Goal: Book appointment/travel/reservation

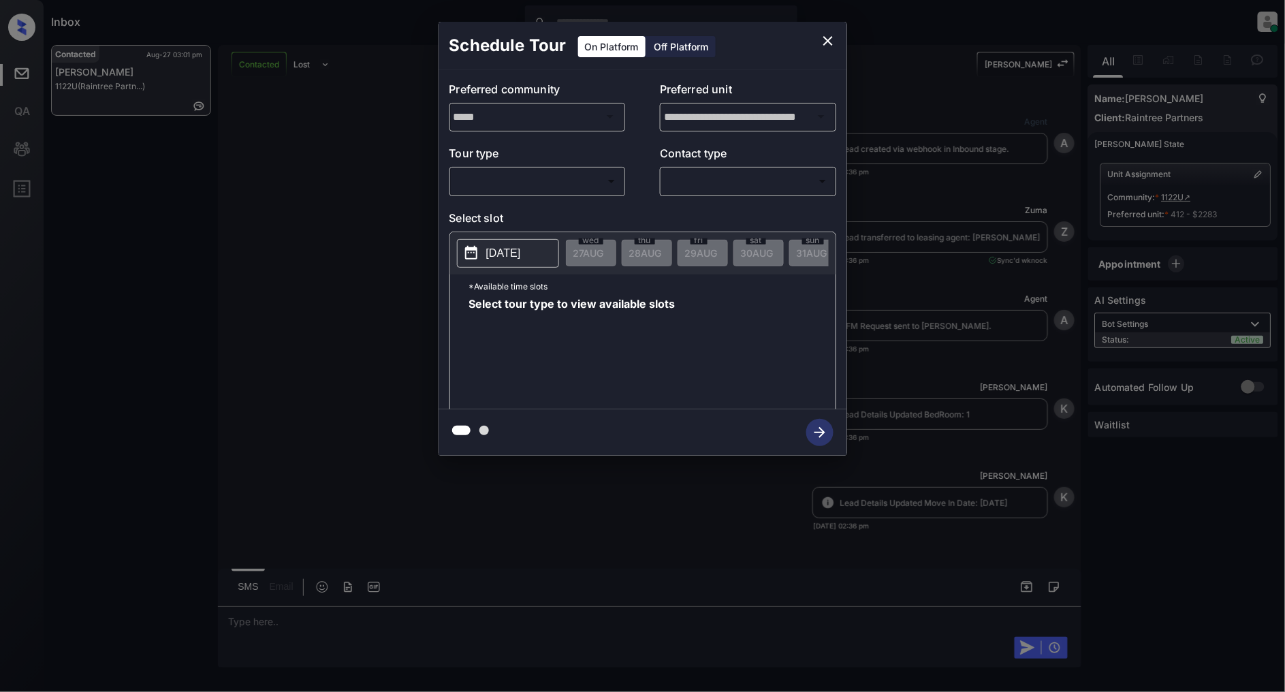
scroll to position [1272, 0]
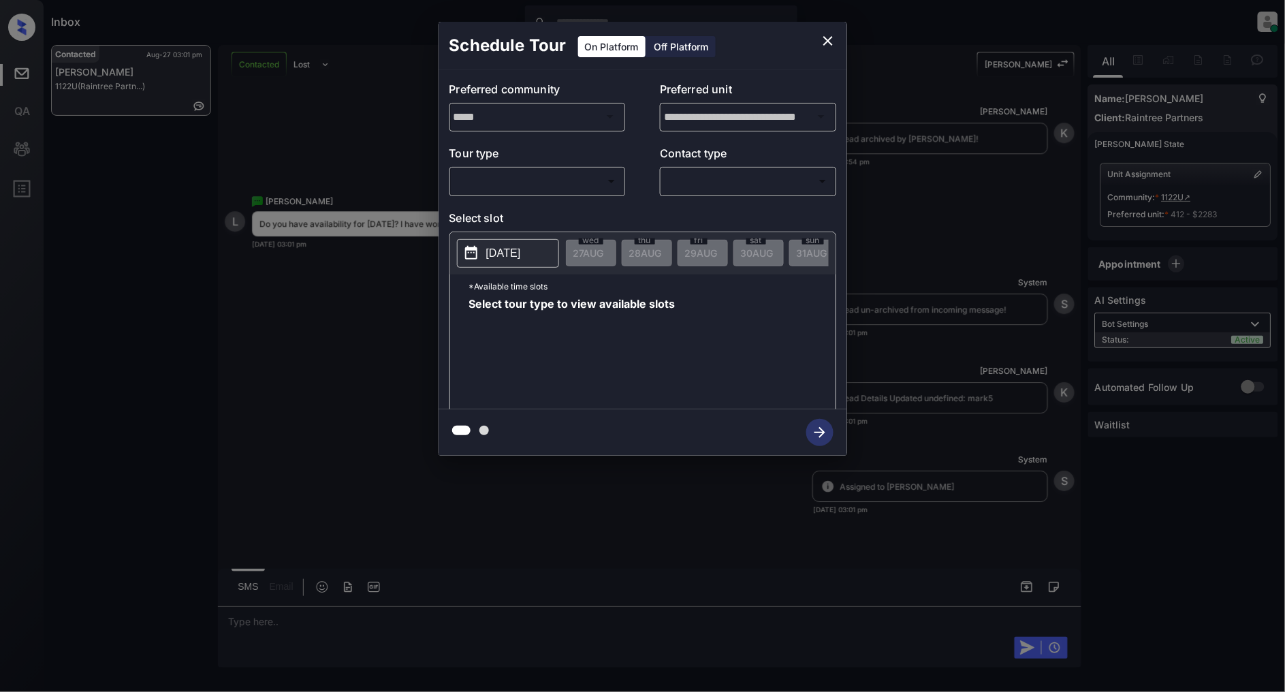
click at [549, 186] on body "Inbox [PERSON_NAME] Online Set yourself offline Set yourself on break Profile S…" at bounding box center [642, 346] width 1285 height 692
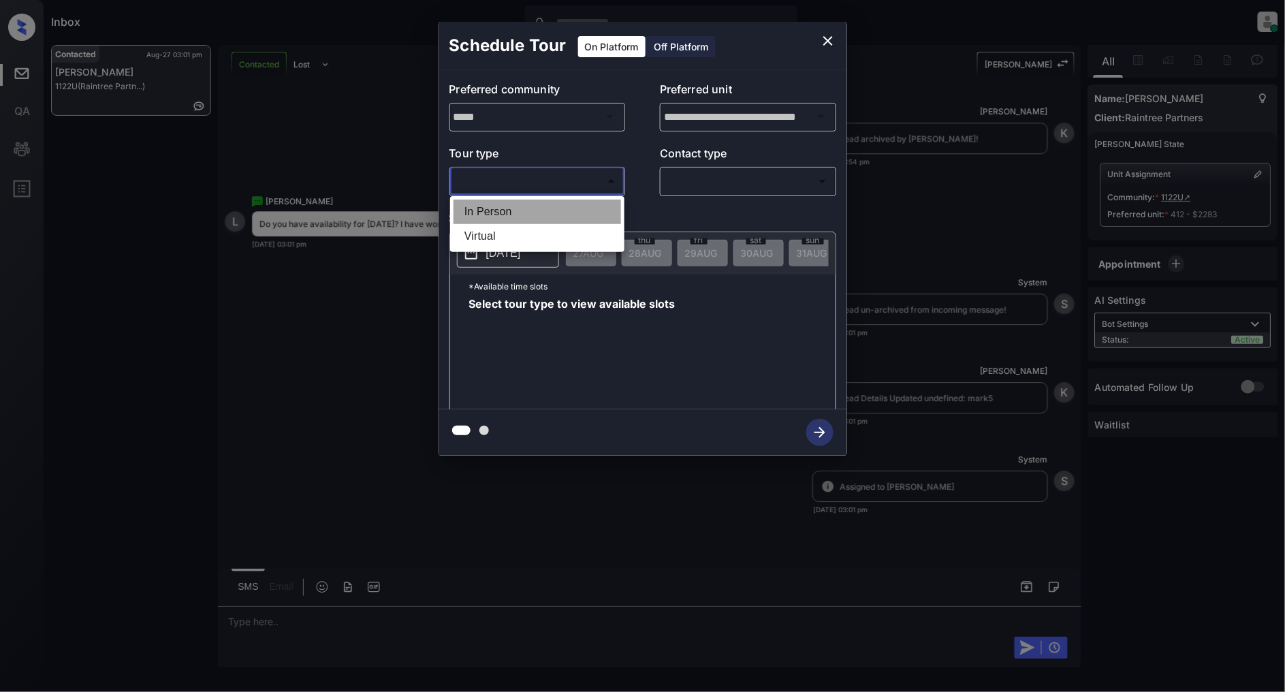
click at [520, 208] on li "In Person" at bounding box center [538, 212] width 168 height 25
type input "********"
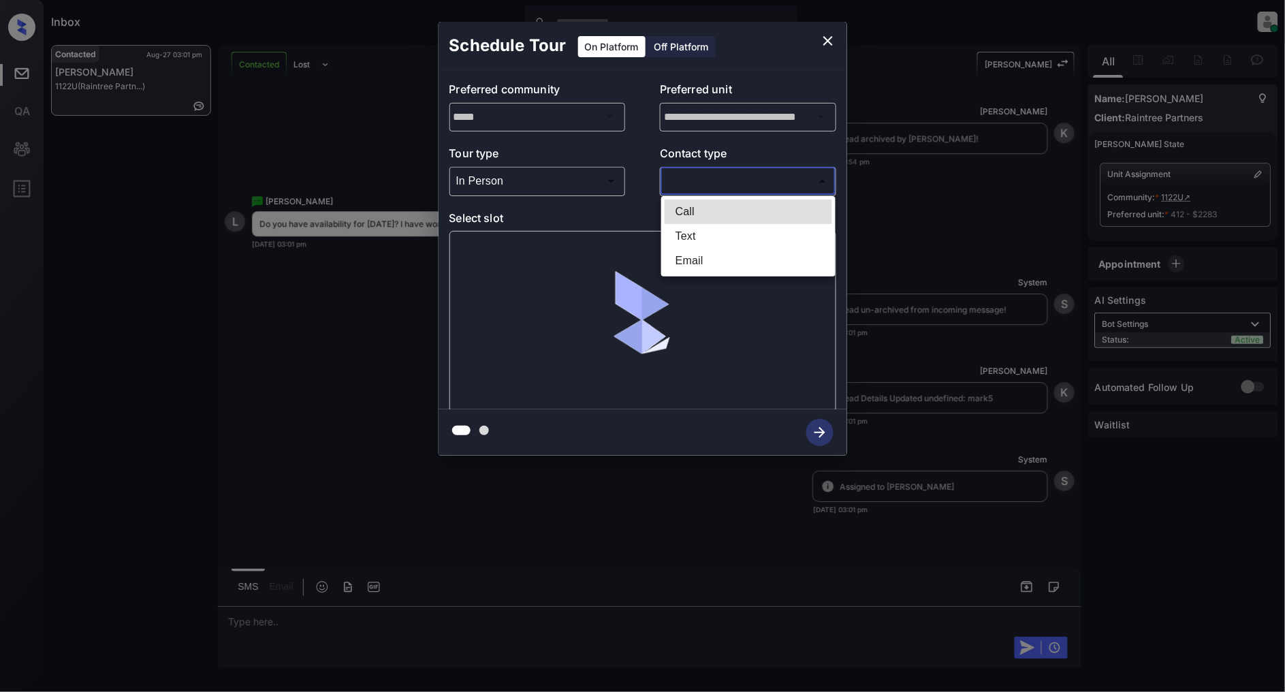
click at [716, 189] on body "Inbox [PERSON_NAME] Online Set yourself offline Set yourself on break Profile S…" at bounding box center [642, 346] width 1285 height 692
click at [700, 233] on li "Text" at bounding box center [749, 236] width 168 height 25
type input "****"
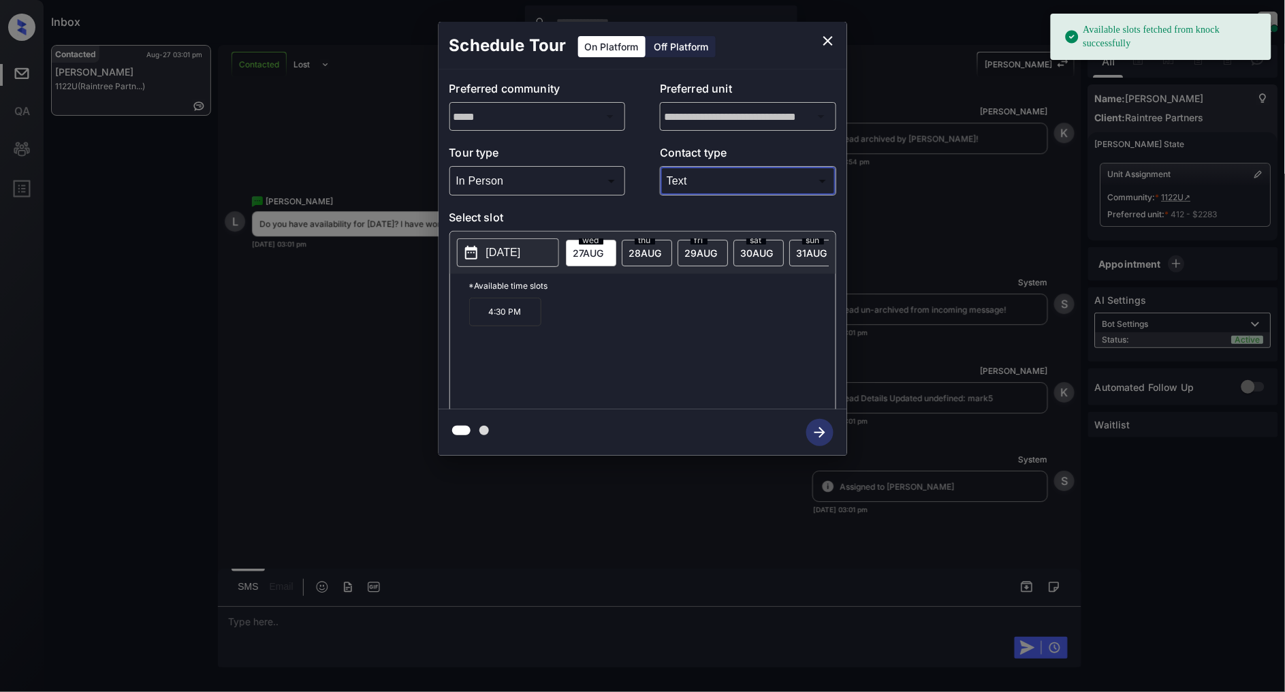
click at [499, 255] on p "[DATE]" at bounding box center [503, 253] width 35 height 16
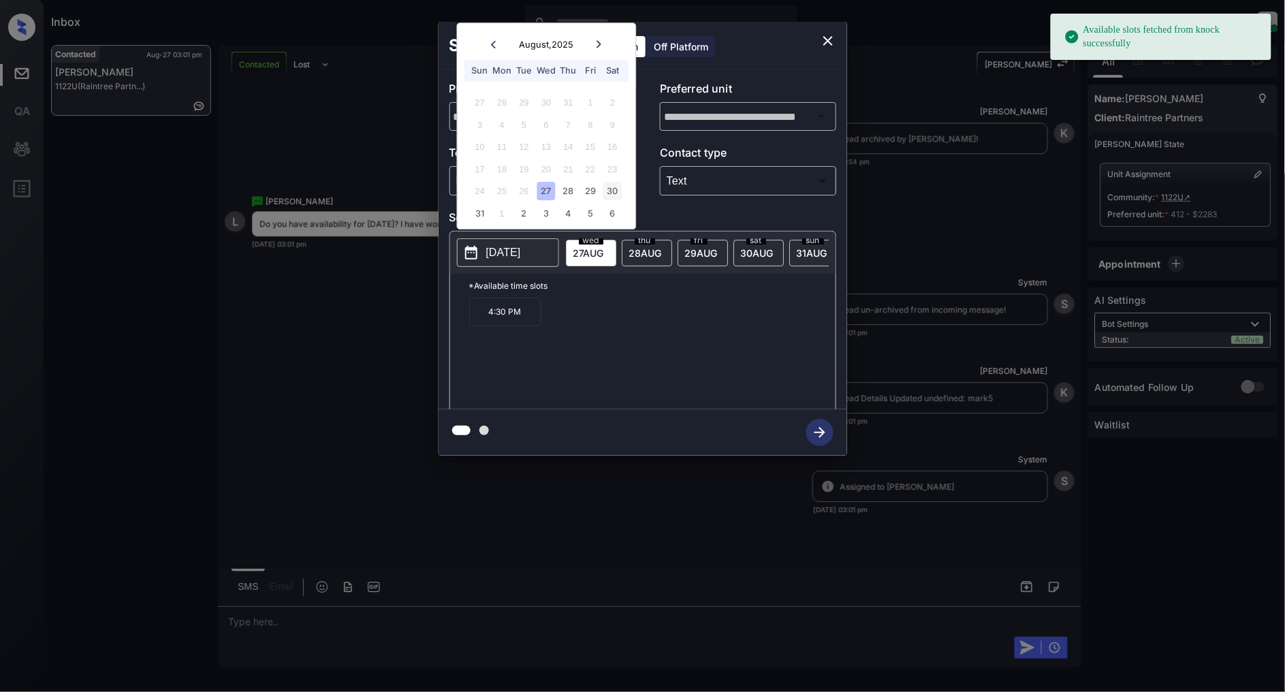
click at [606, 191] on div "30" at bounding box center [612, 192] width 18 height 18
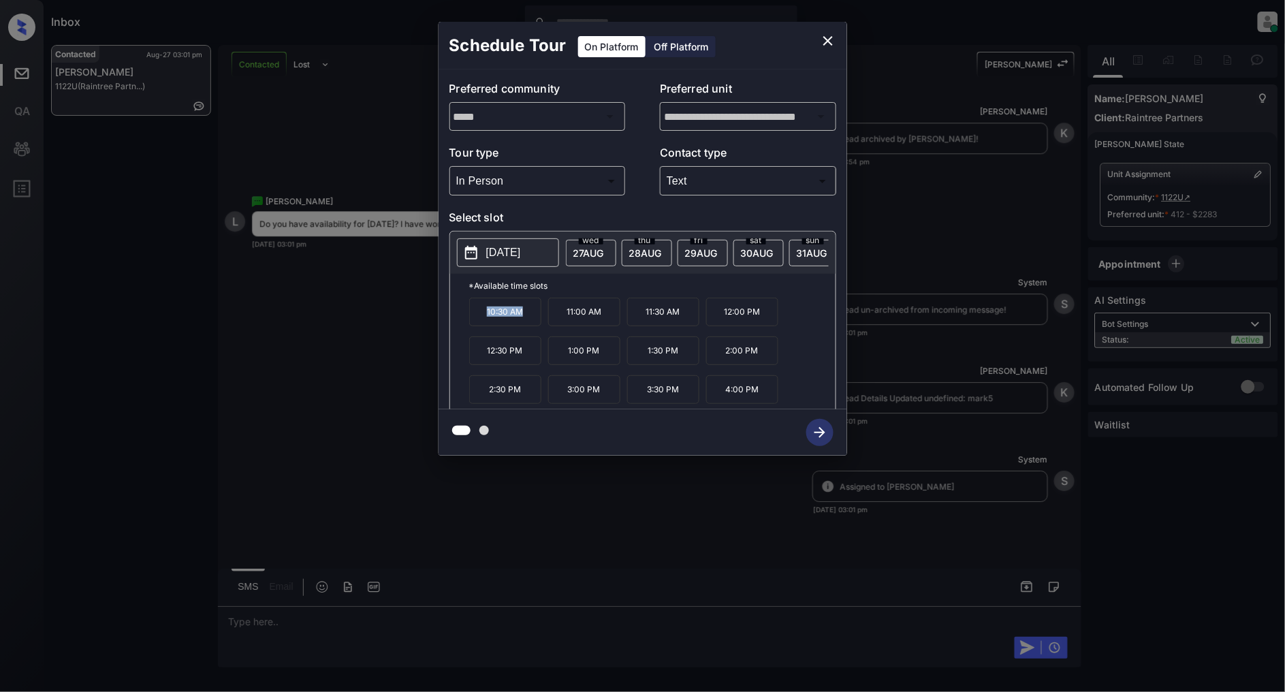
drag, startPoint x: 532, startPoint y: 317, endPoint x: 471, endPoint y: 317, distance: 61.3
click at [471, 317] on p "10:30 AM" at bounding box center [505, 312] width 72 height 29
copy p "10:30 AM"
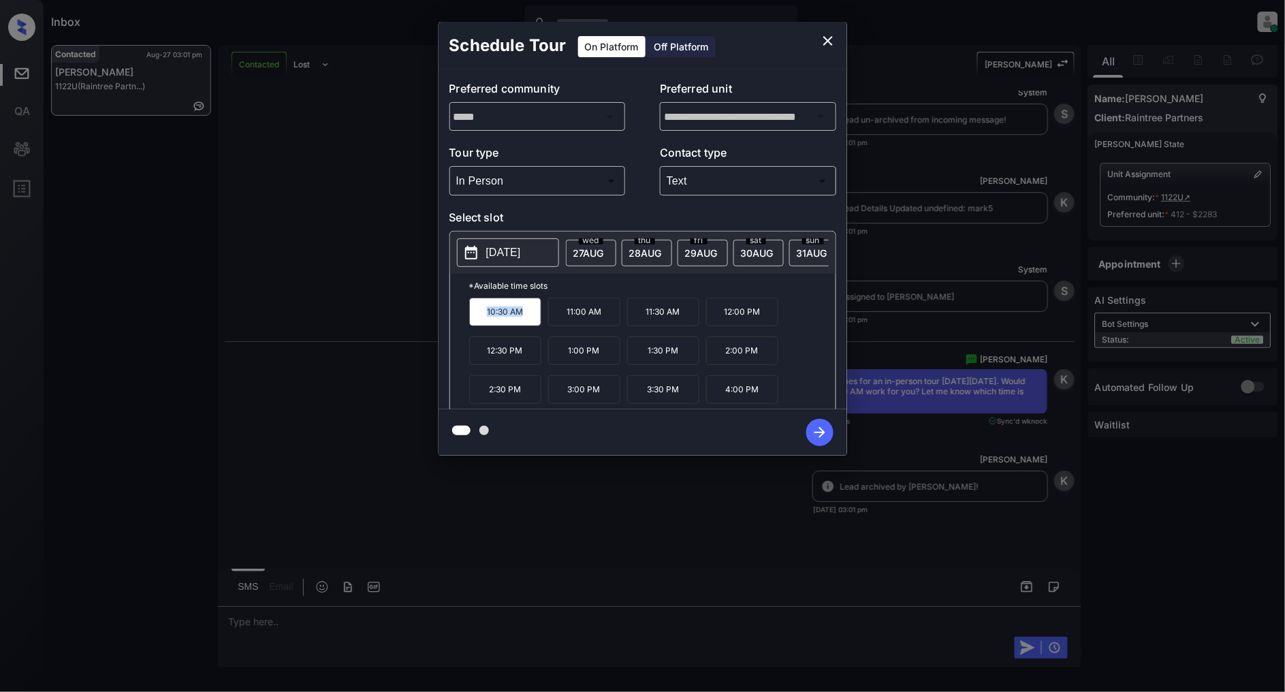
scroll to position [1462, 0]
click at [825, 44] on icon "close" at bounding box center [828, 41] width 10 height 10
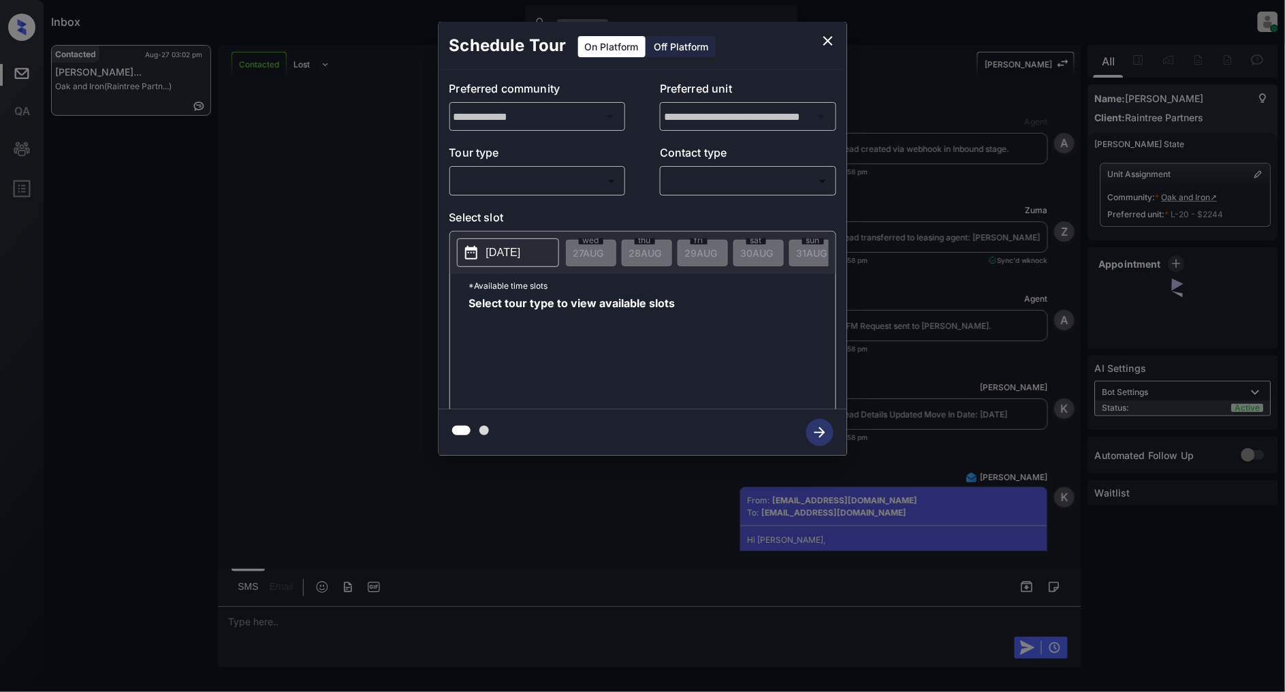
scroll to position [1563, 0]
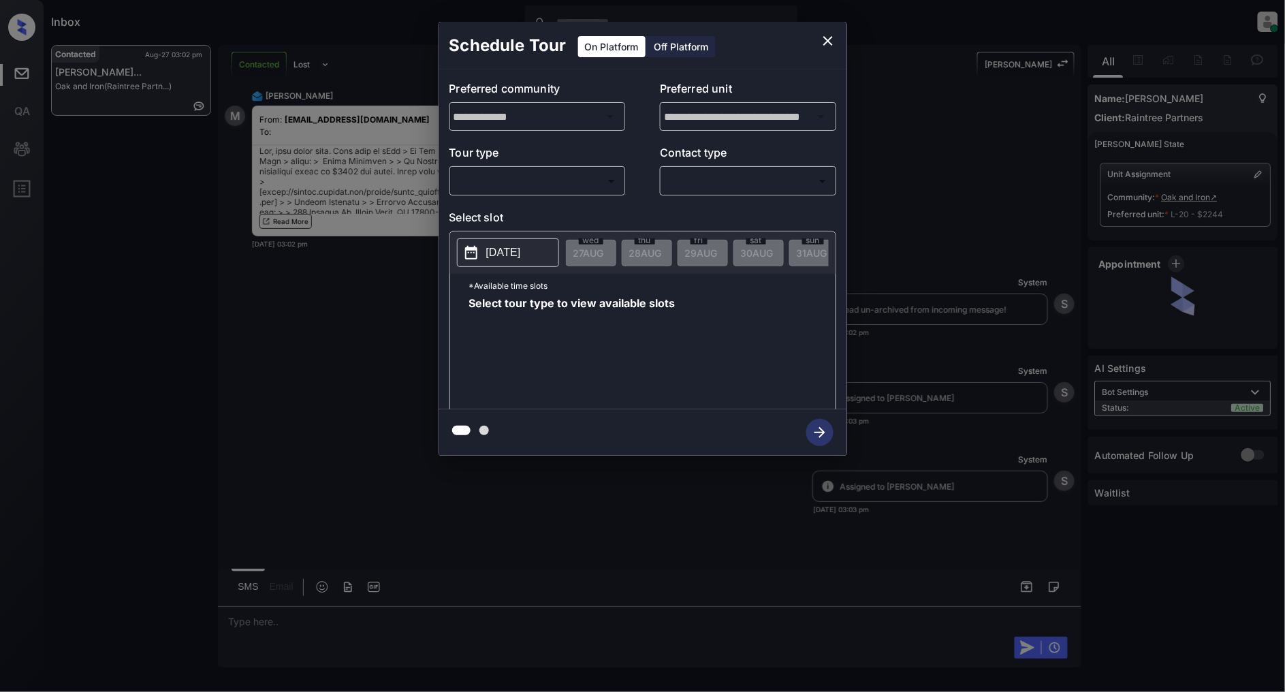
click at [515, 189] on body "Inbox [PERSON_NAME] Online Set yourself offline Set yourself on break Profile S…" at bounding box center [642, 346] width 1285 height 692
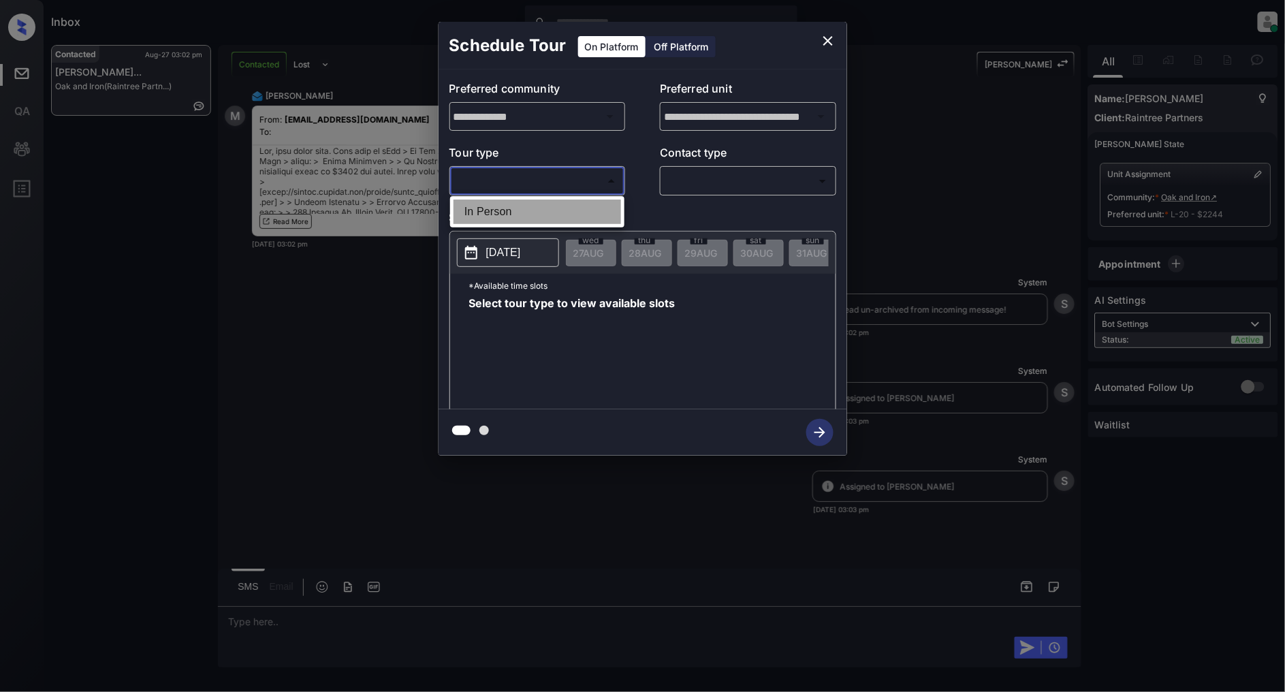
click at [497, 219] on li "In Person" at bounding box center [538, 212] width 168 height 25
type input "********"
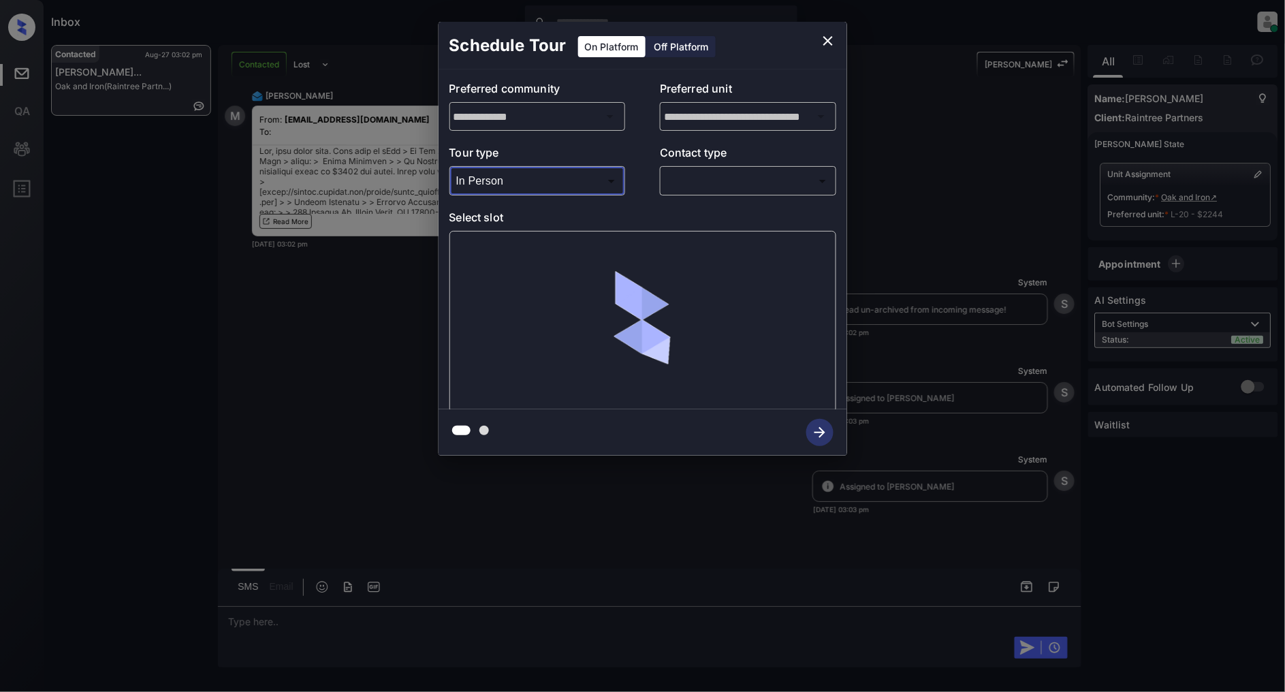
click at [695, 193] on div "​ ​" at bounding box center [748, 180] width 176 height 29
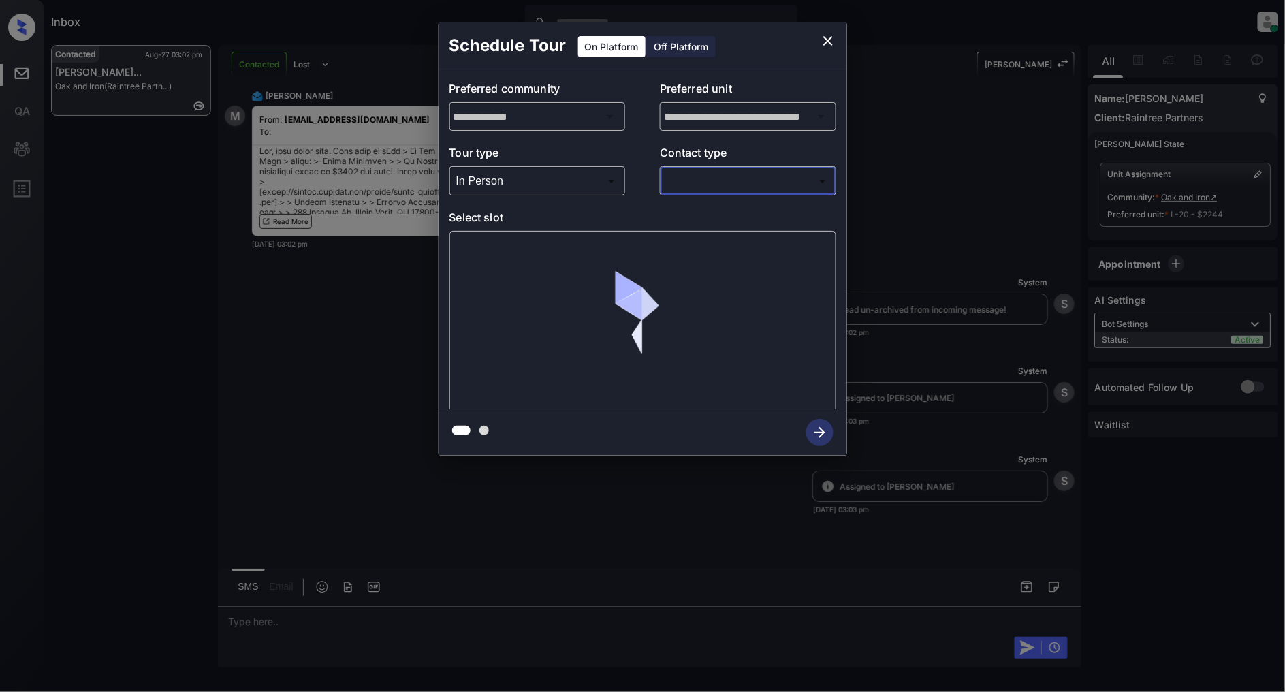
click at [700, 192] on body "Inbox Patrick Deasis Online Set yourself offline Set yourself on break Profile …" at bounding box center [642, 346] width 1285 height 692
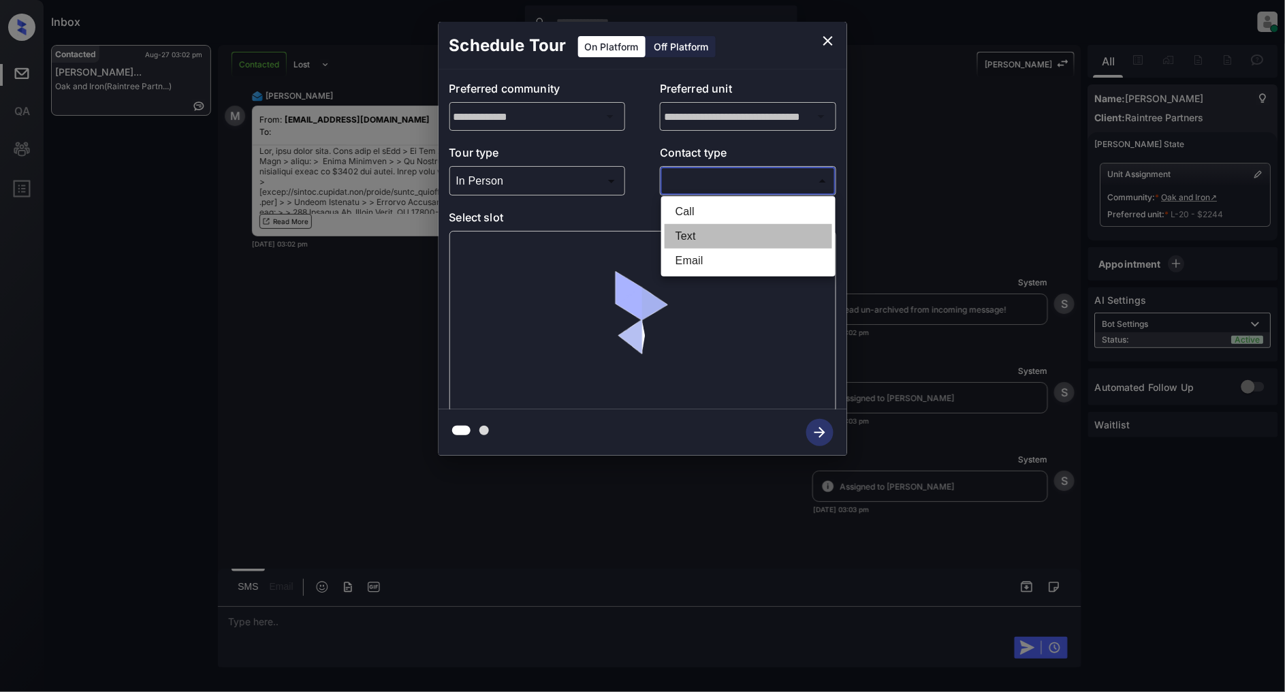
click at [704, 234] on li "Text" at bounding box center [749, 236] width 168 height 25
type input "****"
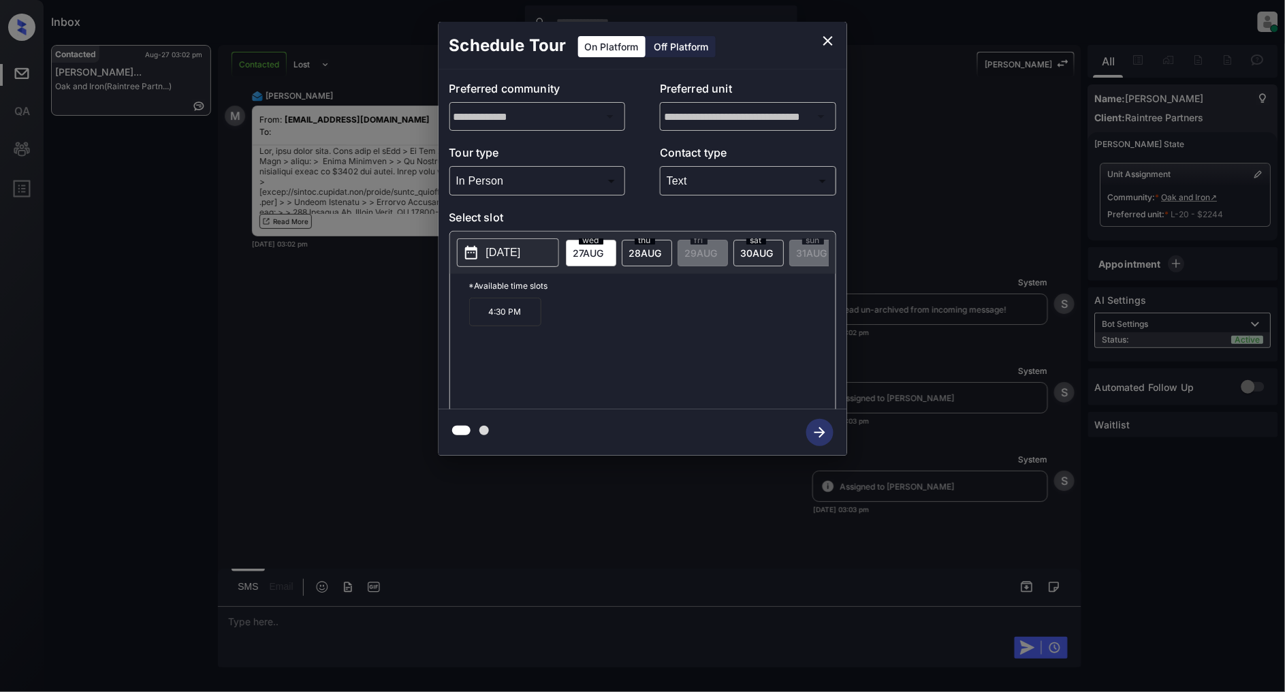
click at [652, 255] on span "28 AUG" at bounding box center [645, 253] width 33 height 12
drag, startPoint x: 604, startPoint y: 317, endPoint x: 556, endPoint y: 319, distance: 48.4
click at [556, 319] on p "9:30 AM" at bounding box center [584, 312] width 72 height 29
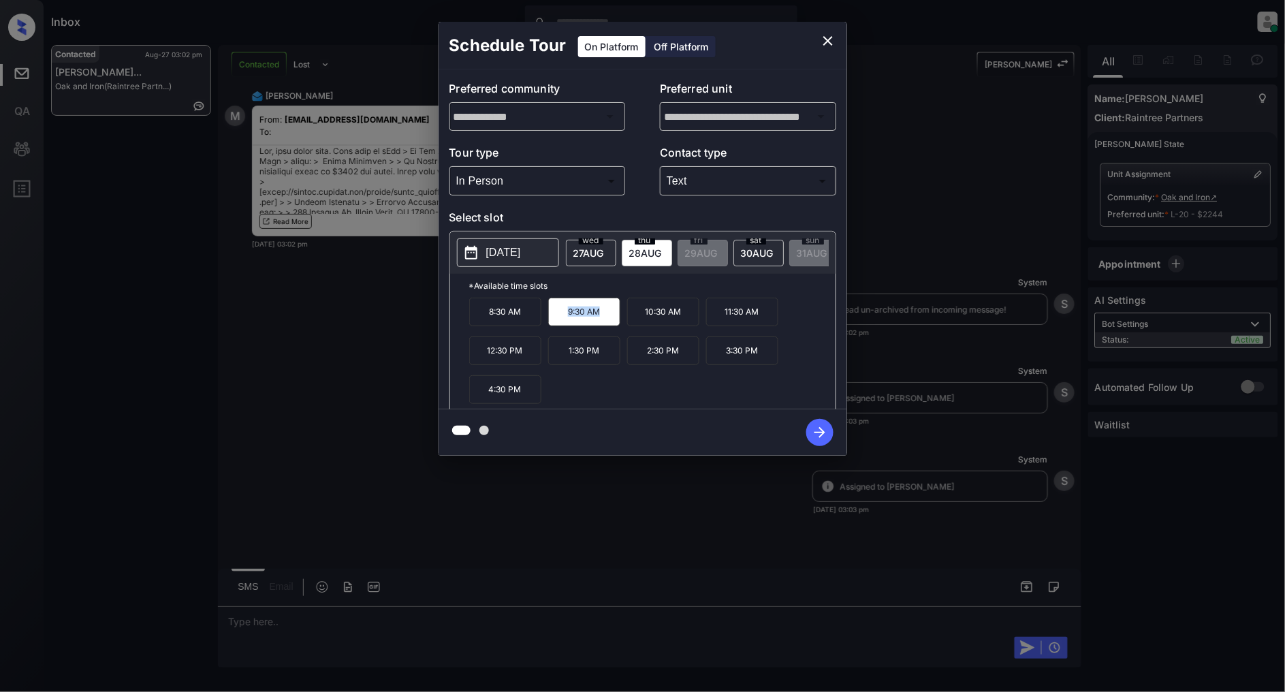
copy p "9:30 AM"
drag, startPoint x: 527, startPoint y: 360, endPoint x: 472, endPoint y: 366, distance: 55.5
click at [472, 365] on p "12:30 PM" at bounding box center [505, 350] width 72 height 29
copy p "12:30 PM"
drag, startPoint x: 759, startPoint y: 362, endPoint x: 727, endPoint y: 363, distance: 32.0
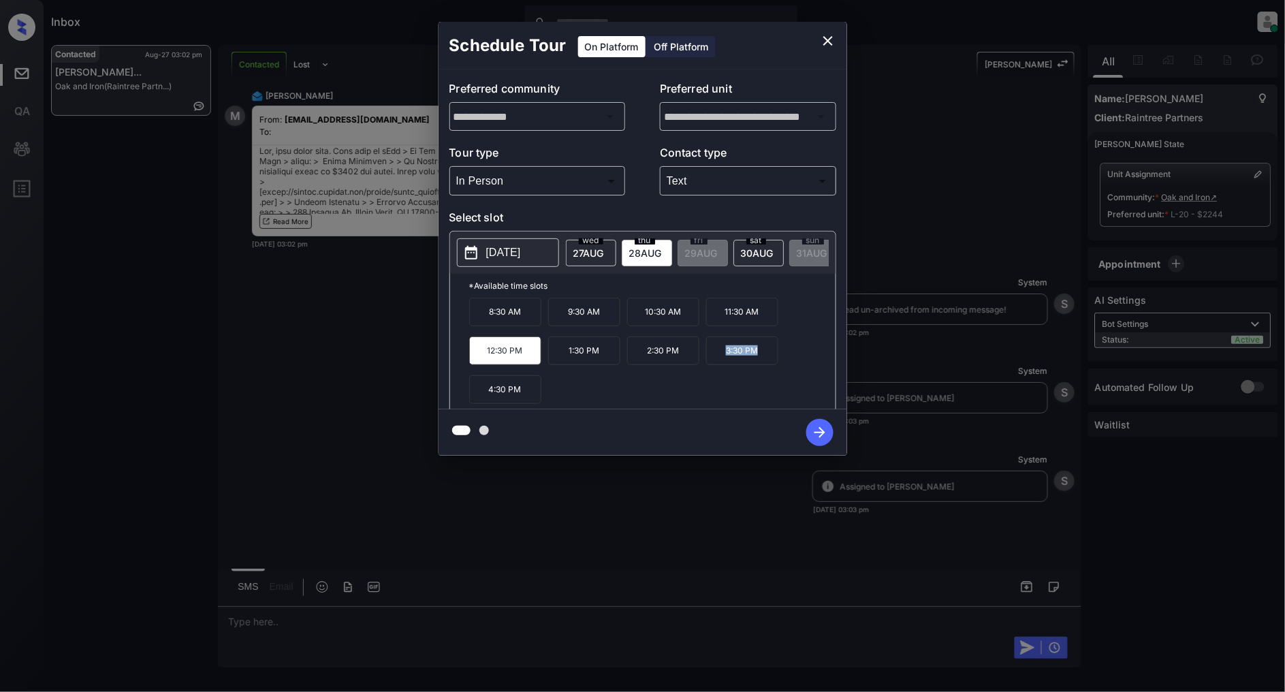
click at [727, 363] on p "3:30 PM" at bounding box center [742, 350] width 72 height 29
copy p "3:30 PM"
click at [830, 39] on icon "close" at bounding box center [828, 41] width 10 height 10
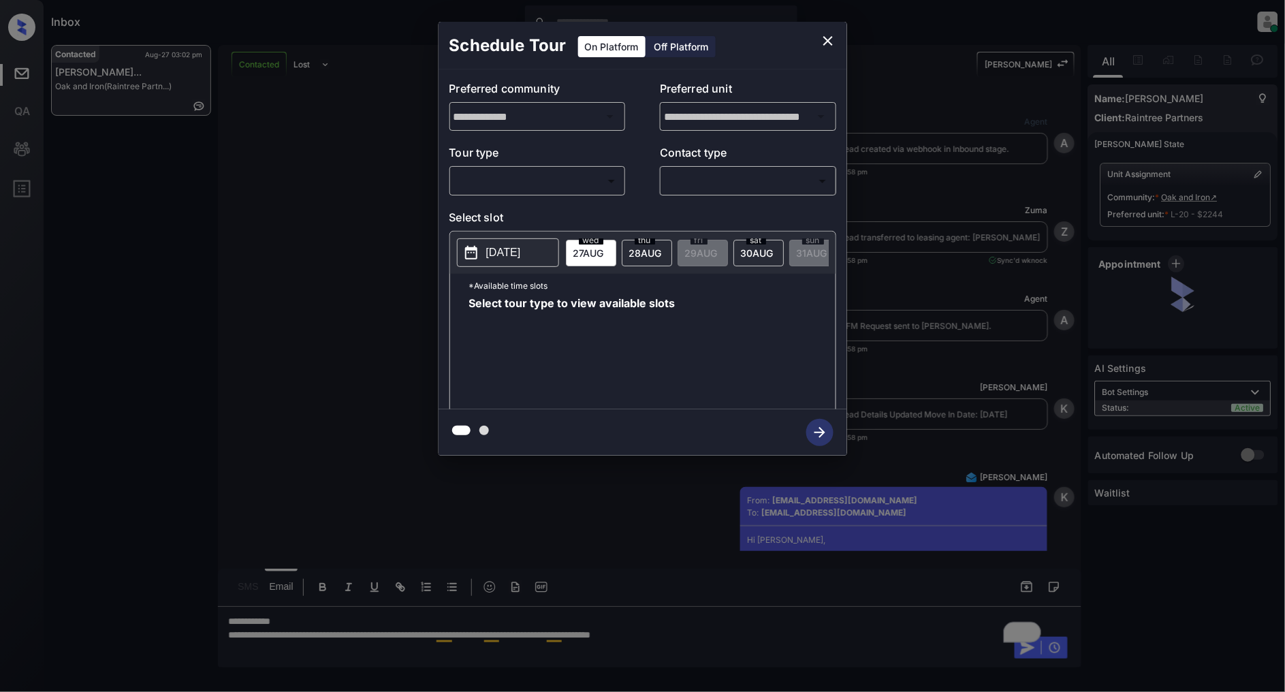
scroll to position [1488, 0]
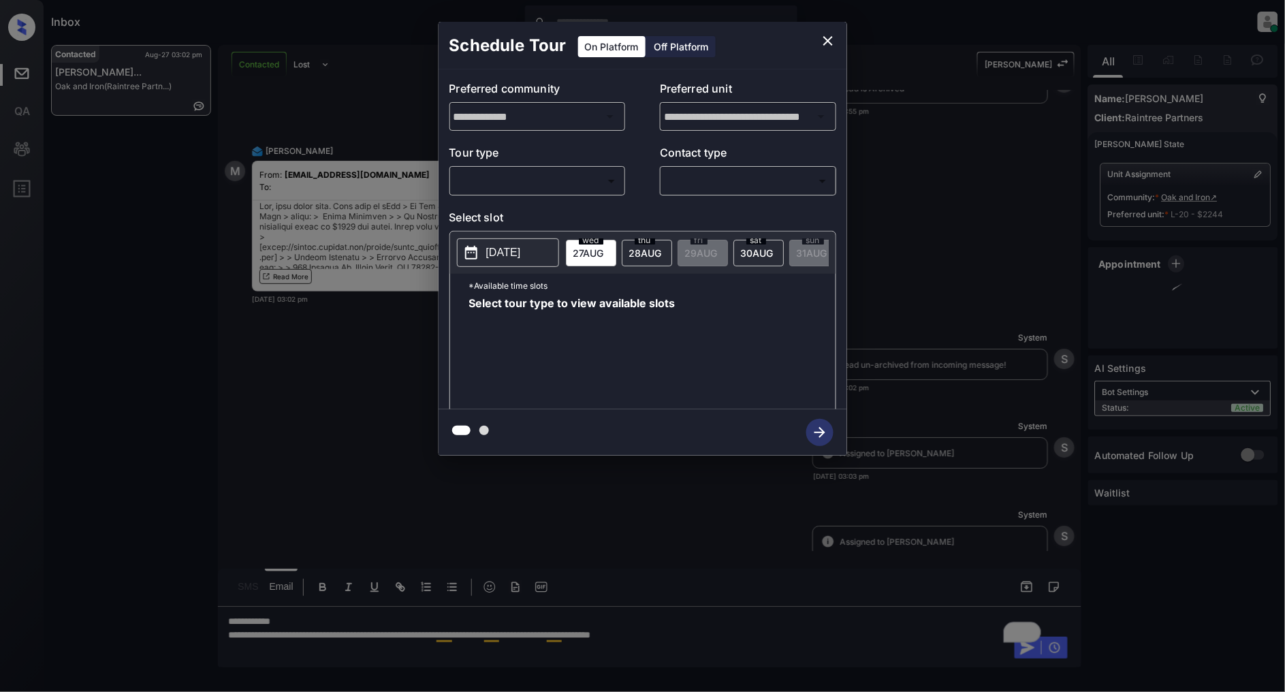
click at [552, 180] on body "Inbox Patrick Deasis Online Set yourself offline Set yourself on break Profile …" at bounding box center [642, 346] width 1285 height 692
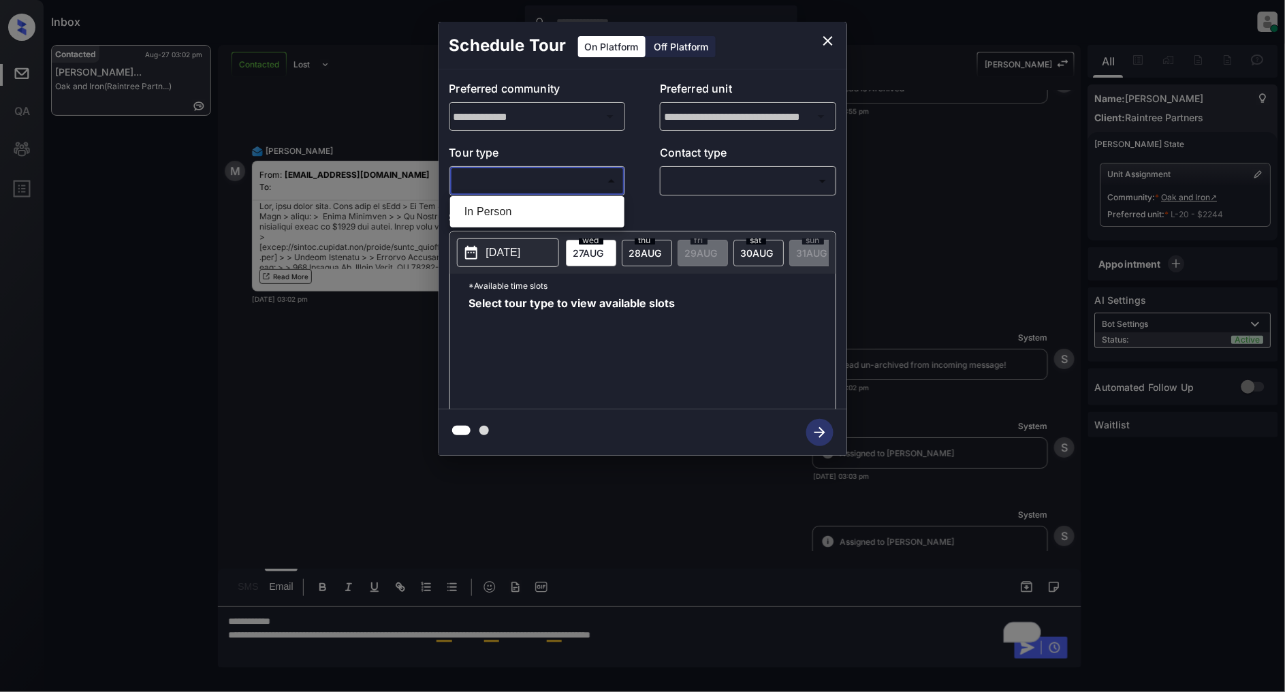
click at [491, 213] on li "In Person" at bounding box center [538, 212] width 168 height 25
type input "********"
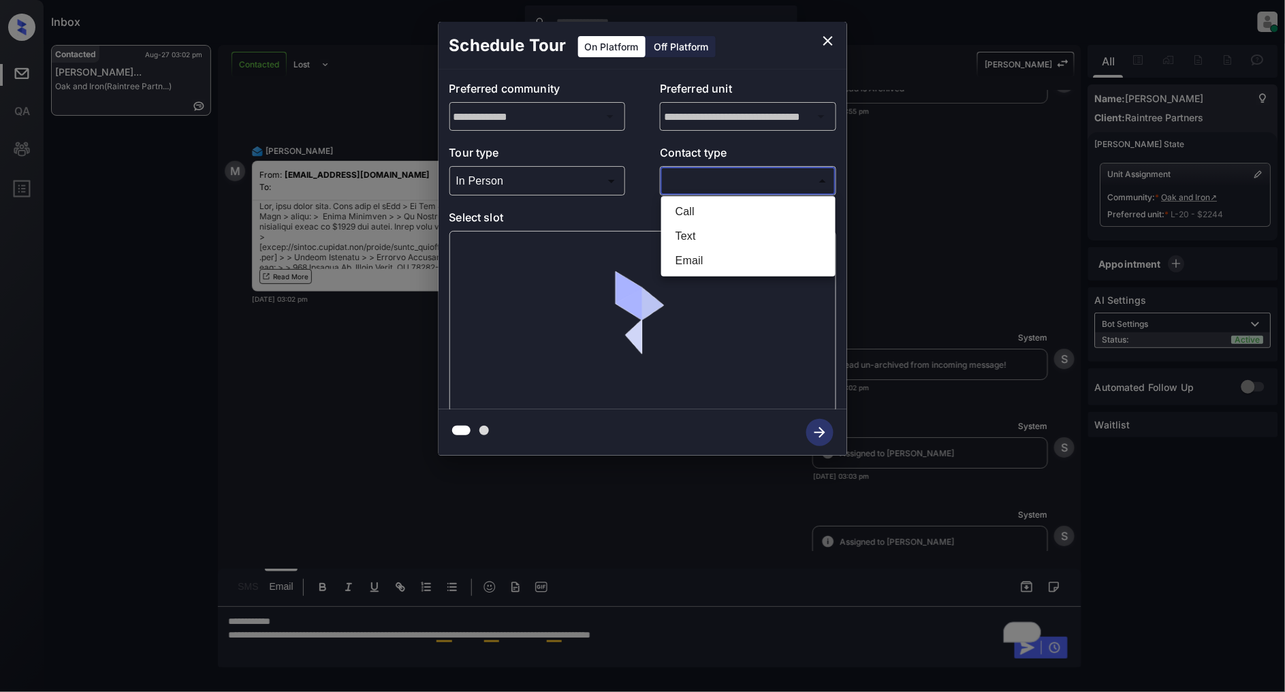
click at [702, 184] on body "Inbox Patrick Deasis Online Set yourself offline Set yourself on break Profile …" at bounding box center [642, 346] width 1285 height 692
click at [705, 243] on li "Text" at bounding box center [749, 236] width 168 height 25
type input "****"
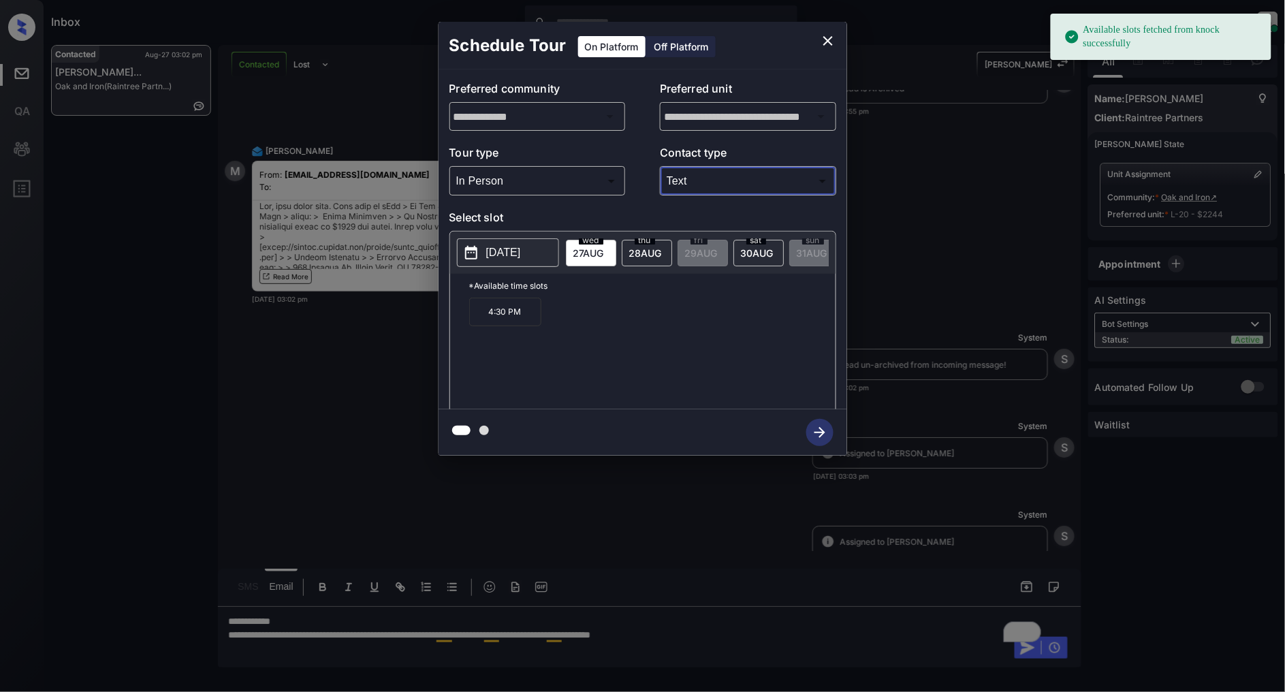
click at [630, 248] on span "28 AUG" at bounding box center [645, 253] width 33 height 12
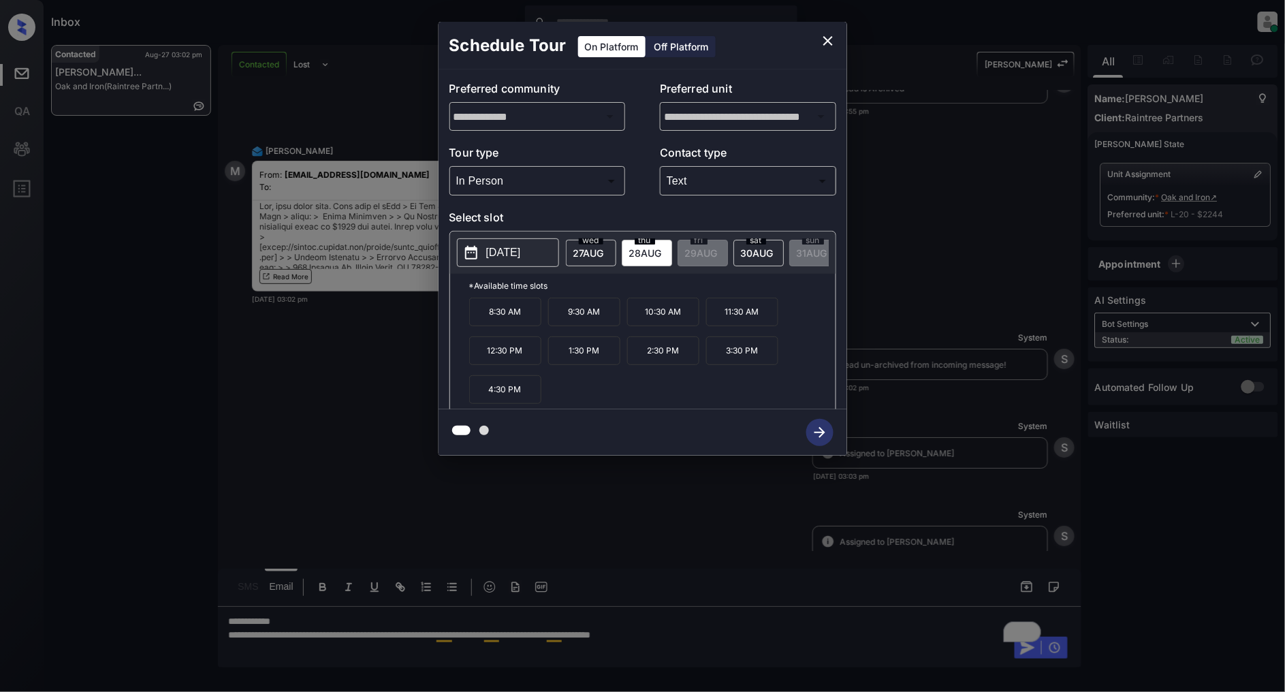
click at [828, 40] on icon "close" at bounding box center [828, 41] width 10 height 10
